Goal: Check status: Check status

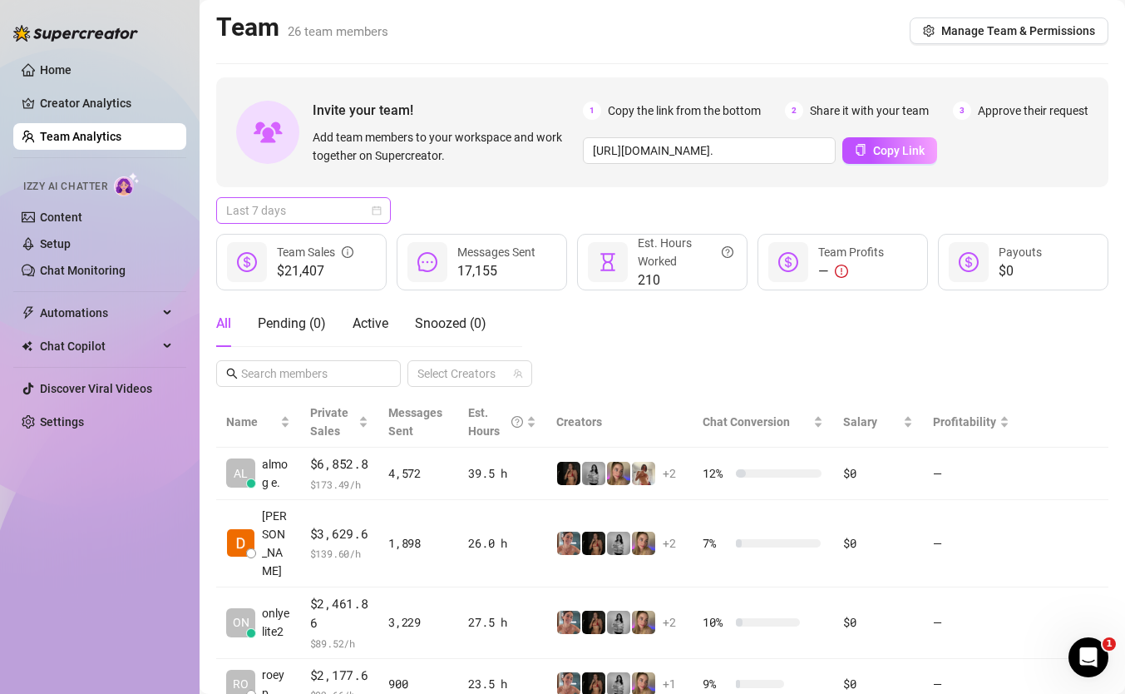
click at [368, 205] on span "Last 7 days" at bounding box center [303, 210] width 155 height 25
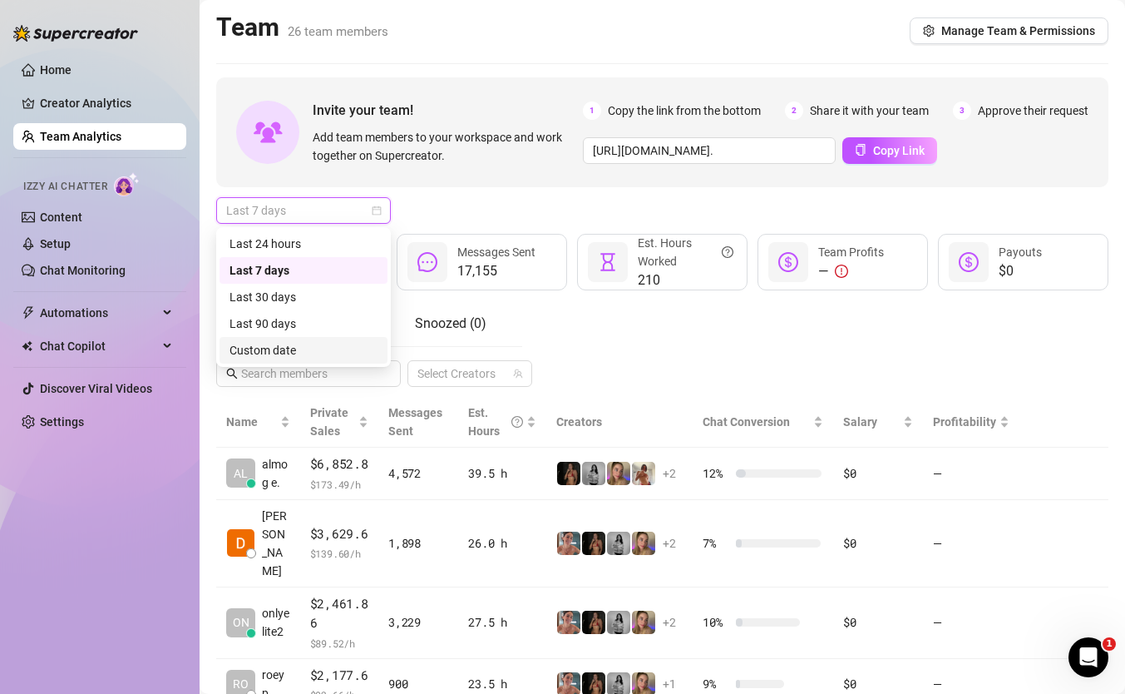
click at [335, 354] on div "Custom date" at bounding box center [304, 350] width 148 height 18
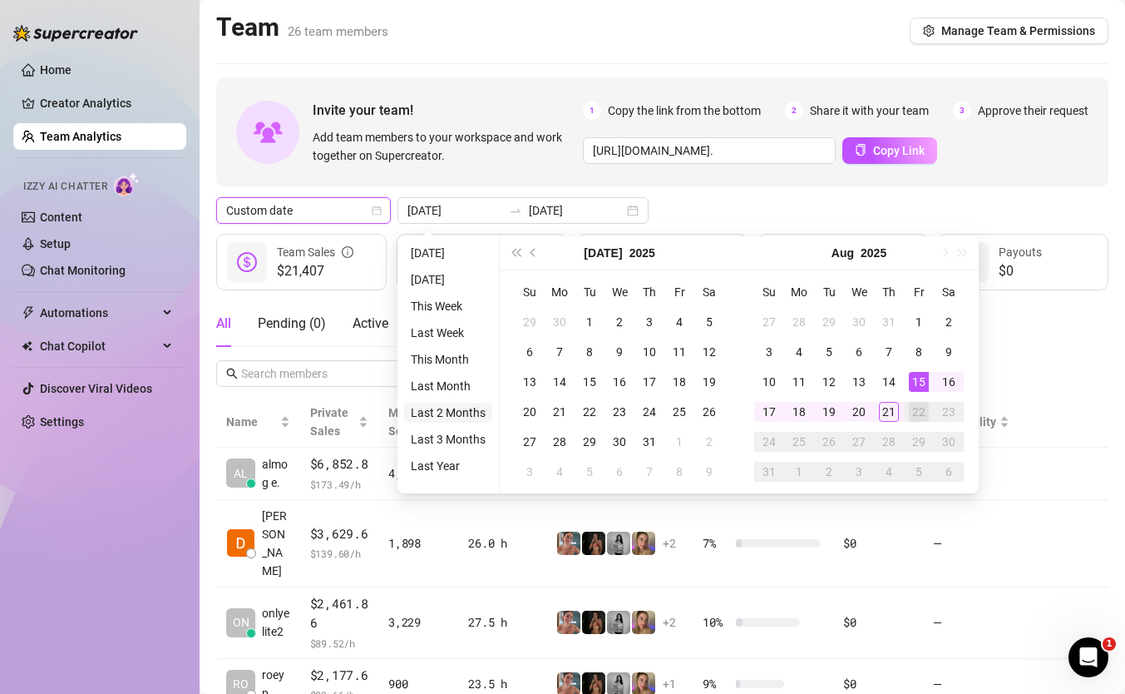
type input "2025-07-21"
type input "2025-08-21"
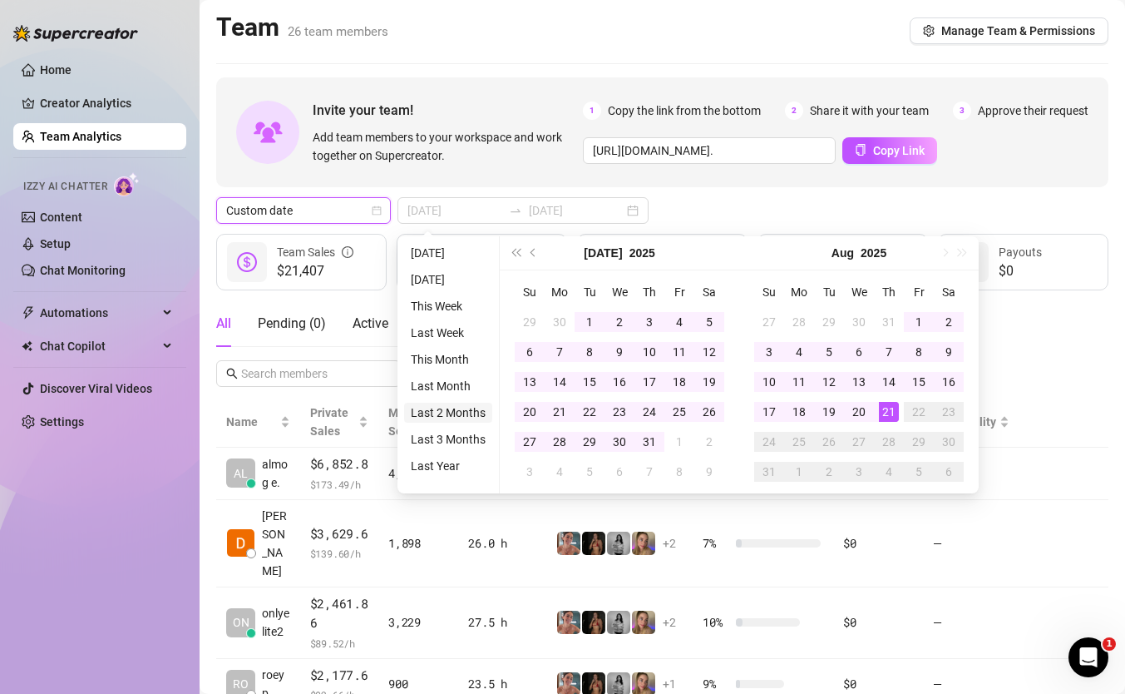
type input "2025-08-15"
type input "2025-08-22"
type input "2025-06-21"
type input "2025-08-21"
type input "2025-08-15"
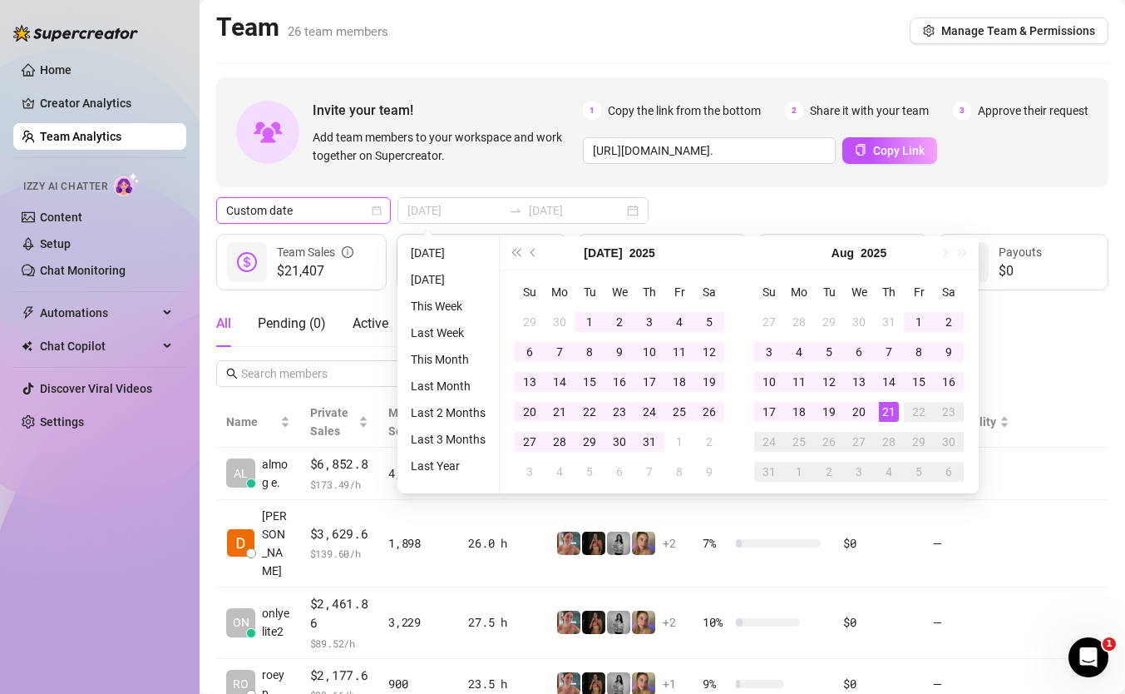
type input "2025-08-22"
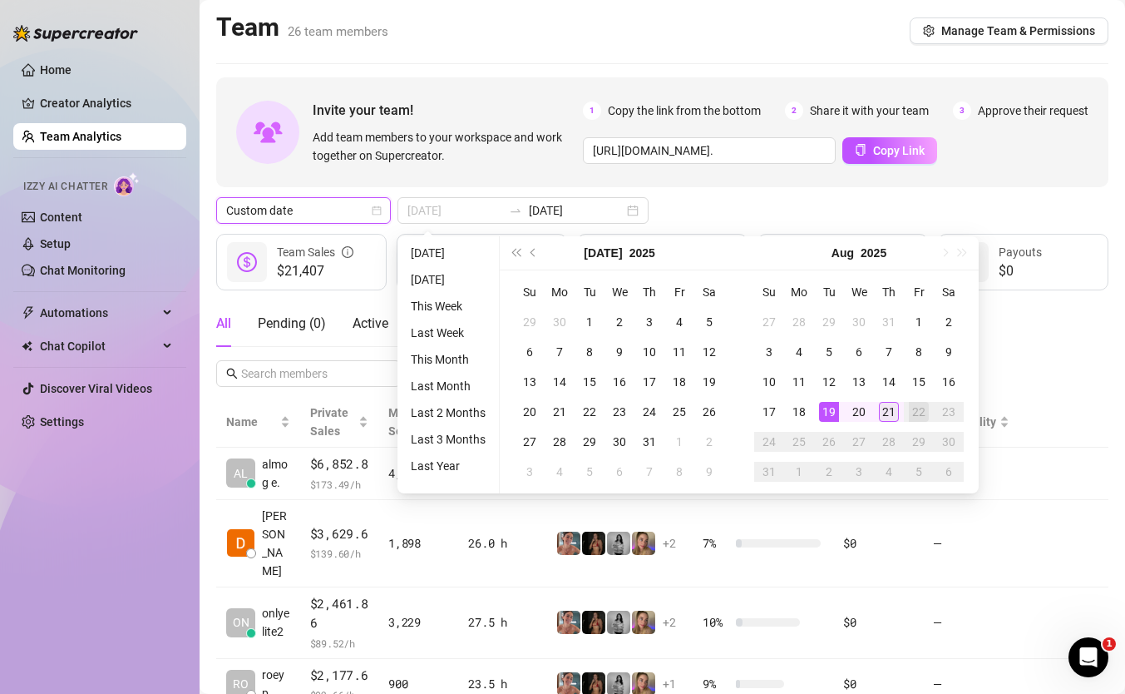
type input "2025-08-21"
click at [875, 411] on td "21" at bounding box center [889, 412] width 30 height 30
type input "2025-08-21"
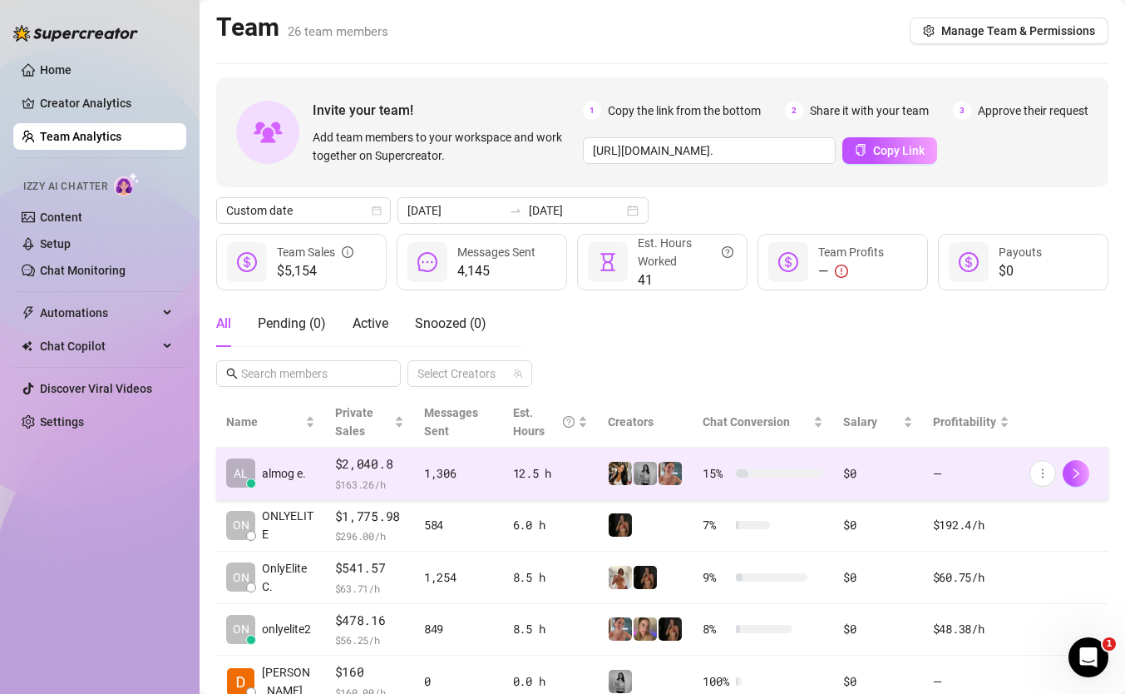
click at [494, 489] on td "1,306" at bounding box center [458, 473] width 89 height 52
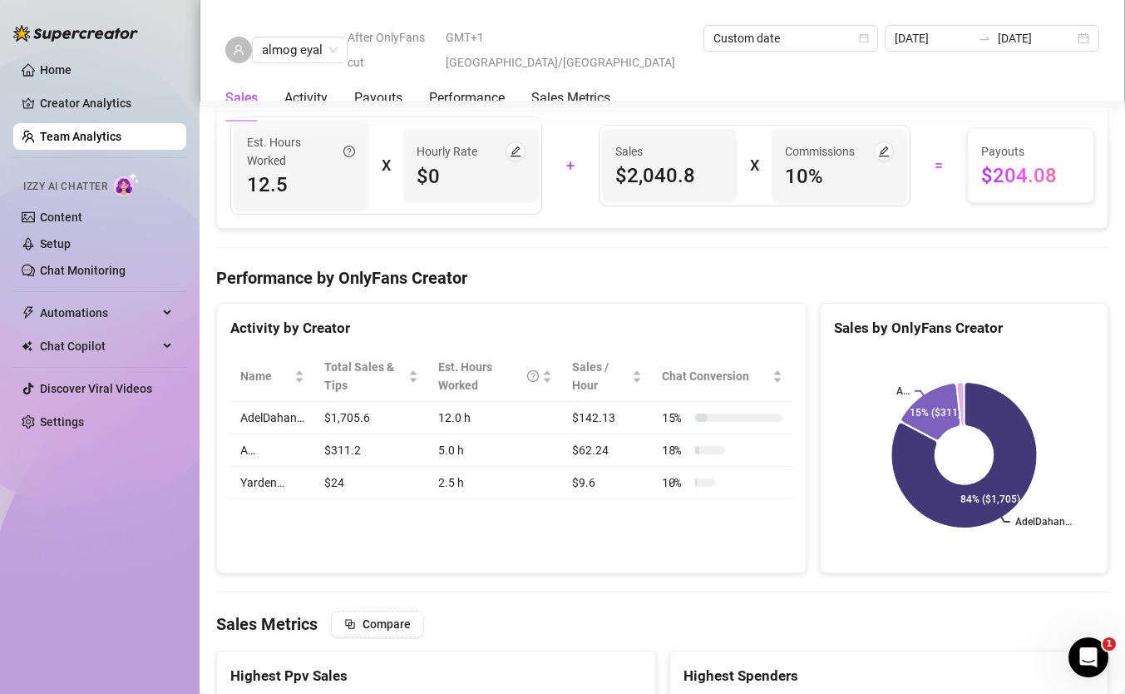
scroll to position [2052, 0]
